Goal: Navigation & Orientation: Find specific page/section

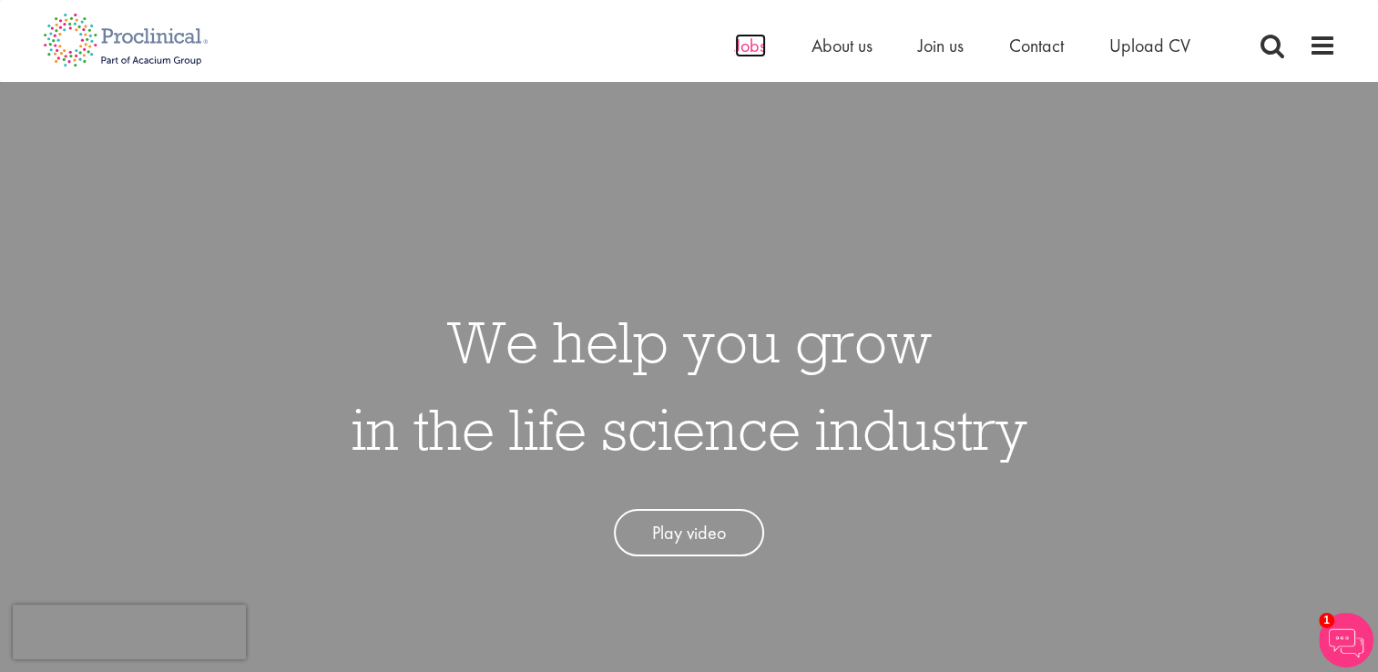
click at [742, 42] on span "Jobs" at bounding box center [750, 46] width 31 height 24
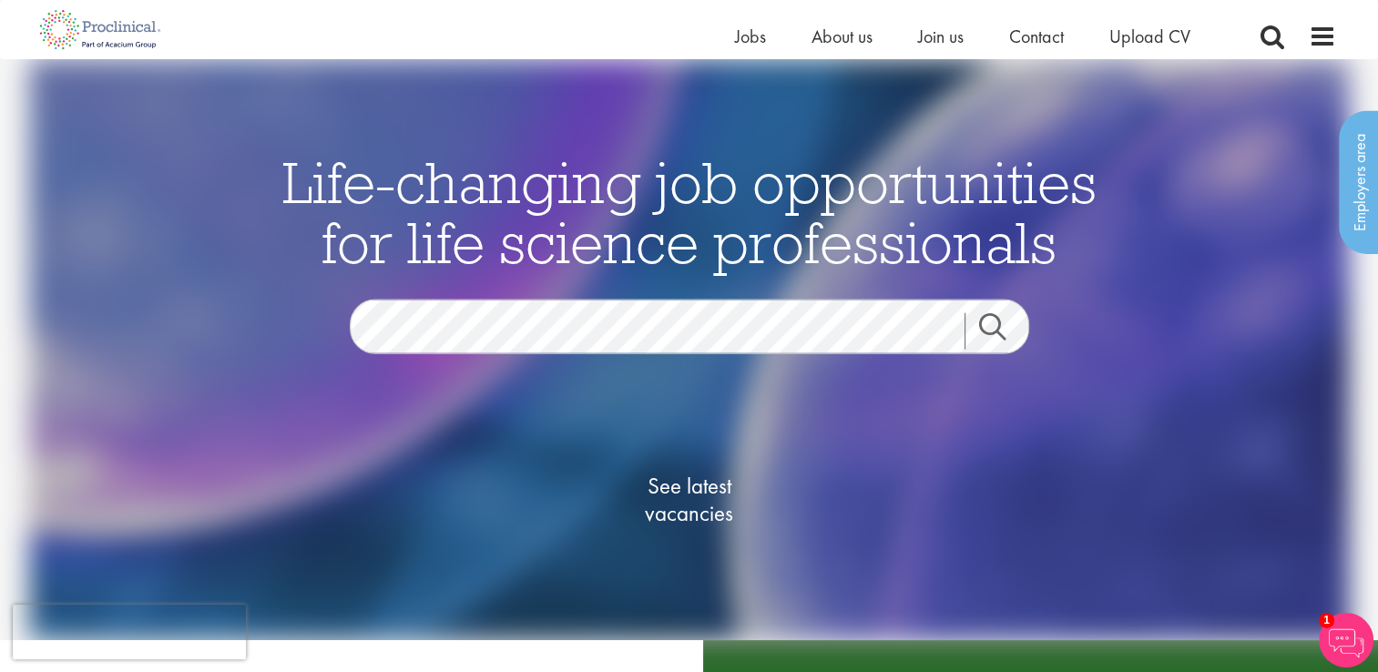
scroll to position [273, 0]
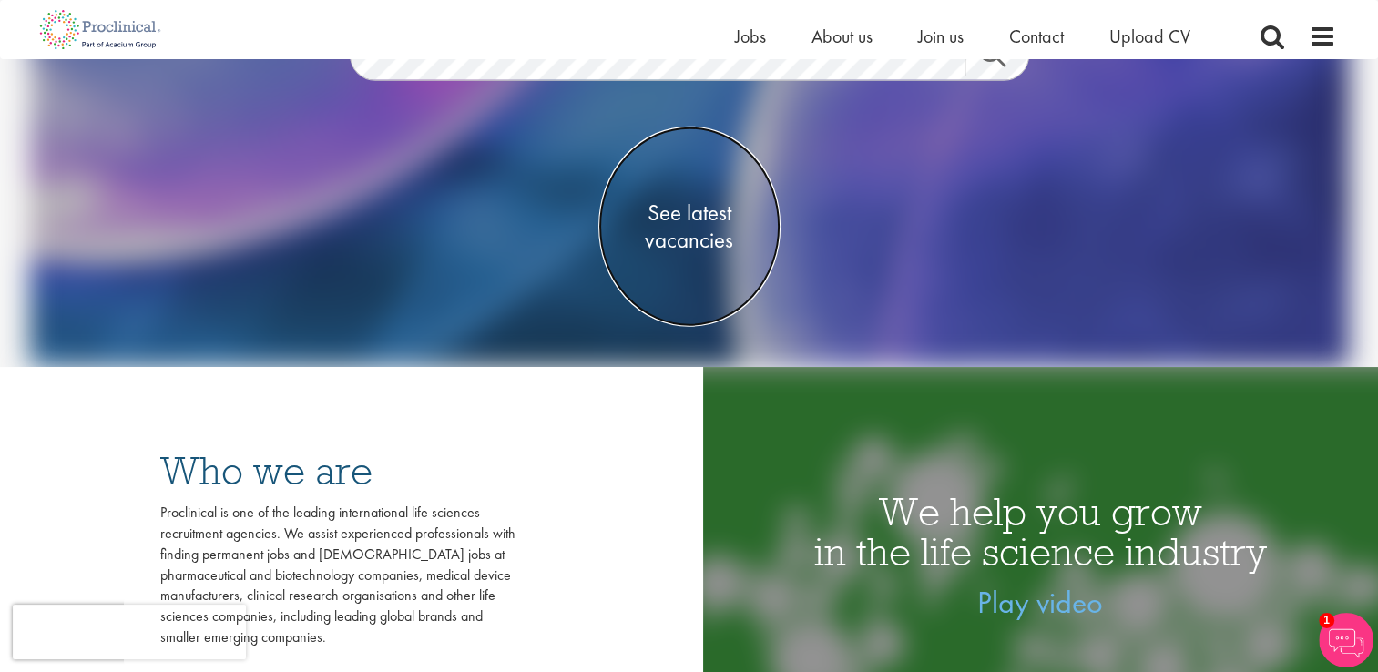
click at [702, 225] on span "See latest vacancies" at bounding box center [689, 226] width 182 height 55
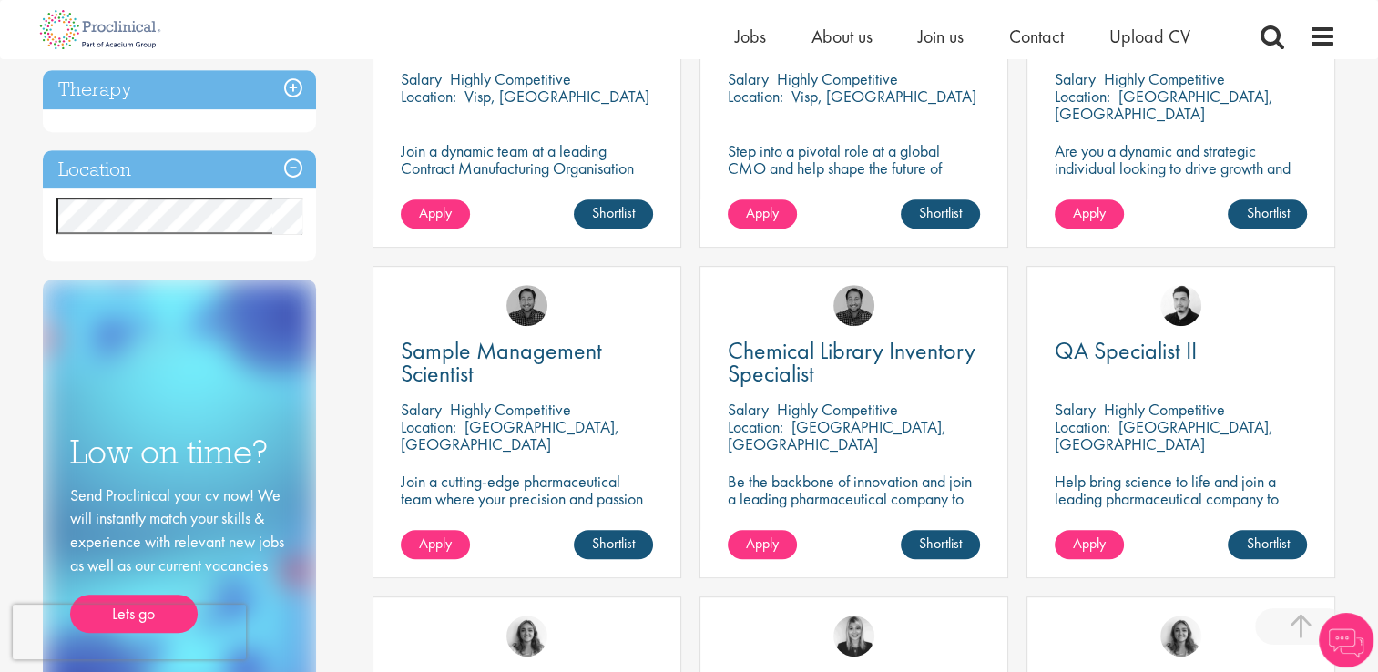
scroll to position [820, 0]
